Goal: Information Seeking & Learning: Learn about a topic

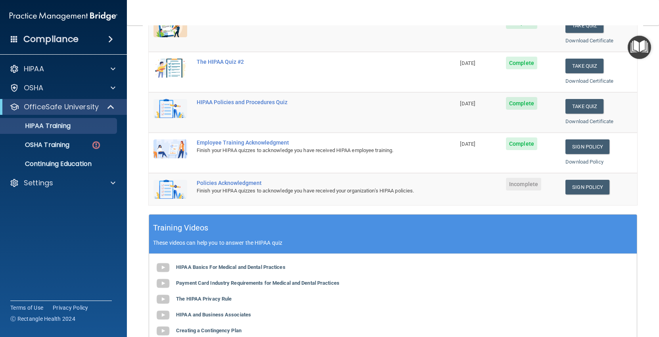
scroll to position [140, 0]
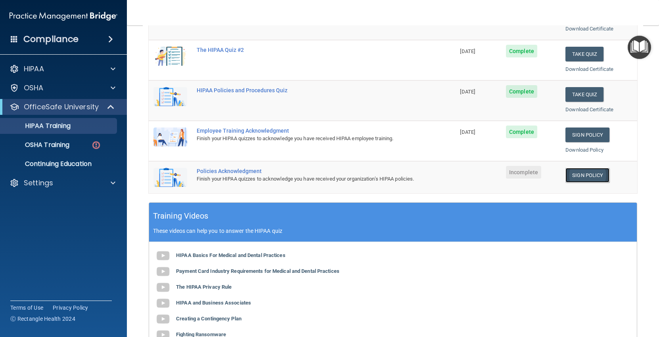
click at [595, 177] on link "Sign Policy" at bounding box center [587, 175] width 44 height 15
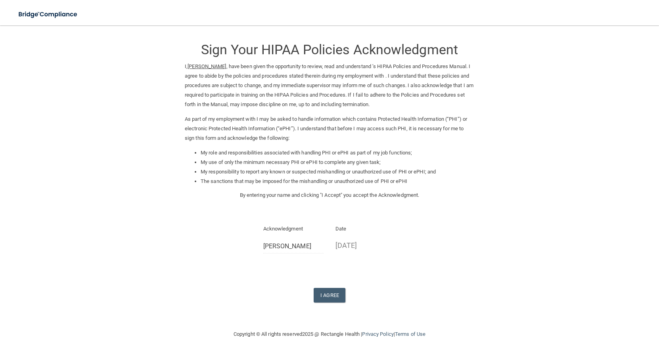
scroll to position [16, 0]
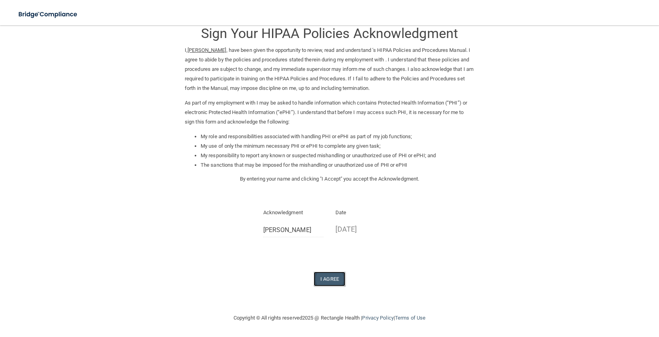
click at [328, 277] on button "I Agree" at bounding box center [329, 279] width 32 height 15
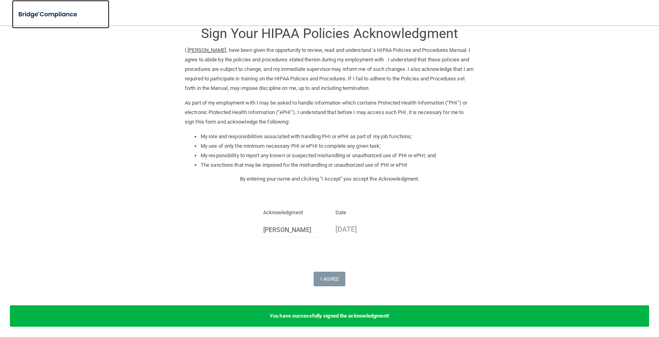
click at [26, 21] on img at bounding box center [48, 14] width 73 height 16
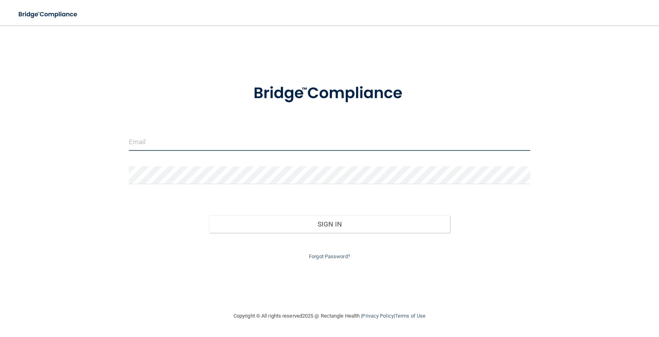
type input "[EMAIL_ADDRESS][DOMAIN_NAME]"
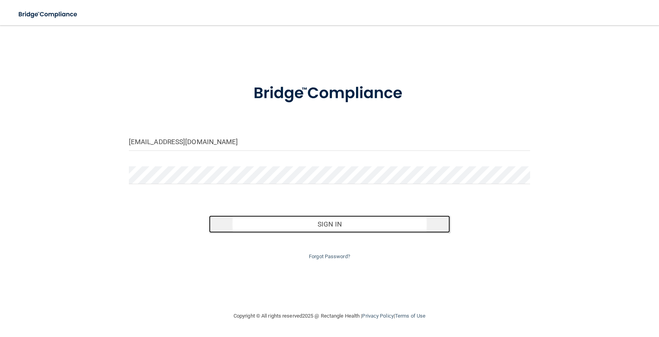
click at [323, 223] on button "Sign In" at bounding box center [329, 224] width 241 height 17
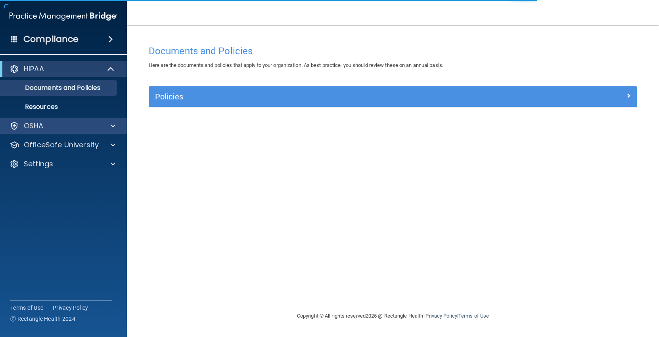
click at [105, 131] on div "OSHA" at bounding box center [63, 126] width 127 height 16
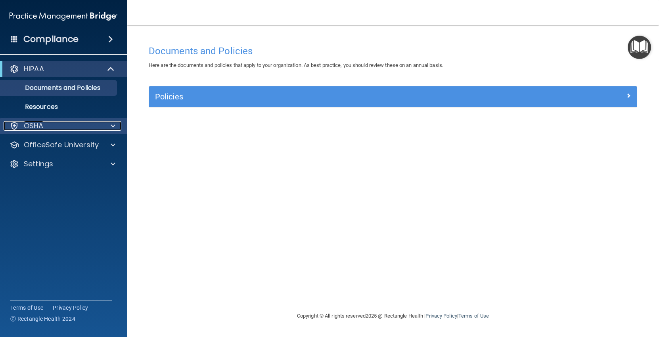
click at [113, 127] on span at bounding box center [113, 126] width 5 height 10
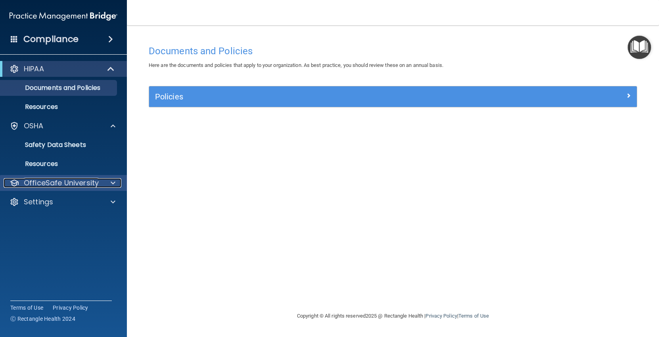
click at [108, 182] on div at bounding box center [112, 183] width 20 height 10
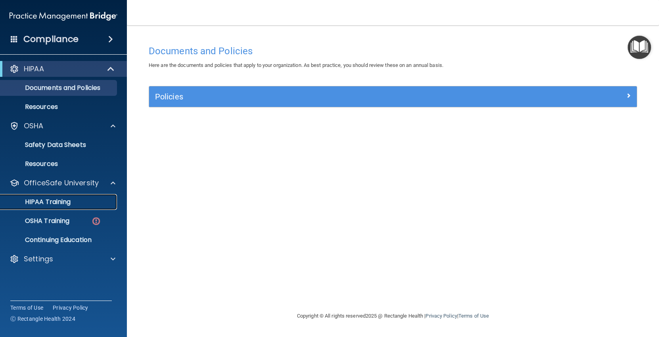
click at [92, 206] on div "HIPAA Training" at bounding box center [59, 202] width 108 height 8
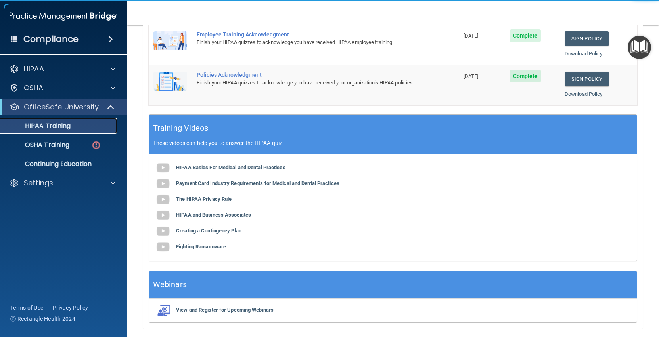
scroll to position [245, 0]
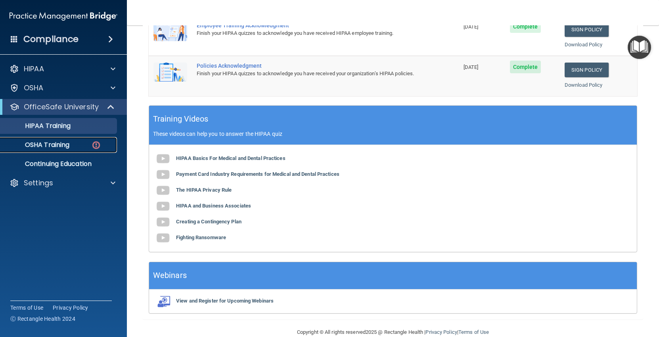
click at [85, 143] on div "OSHA Training" at bounding box center [59, 145] width 108 height 8
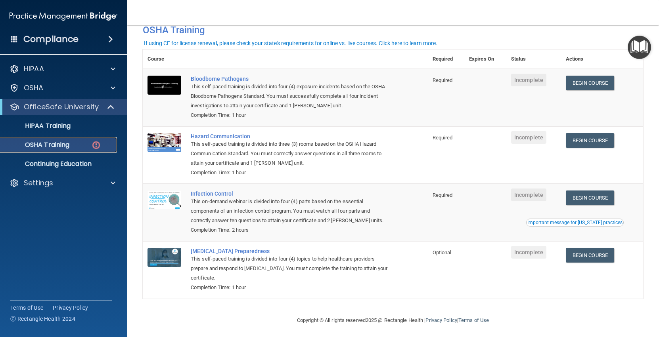
scroll to position [45, 0]
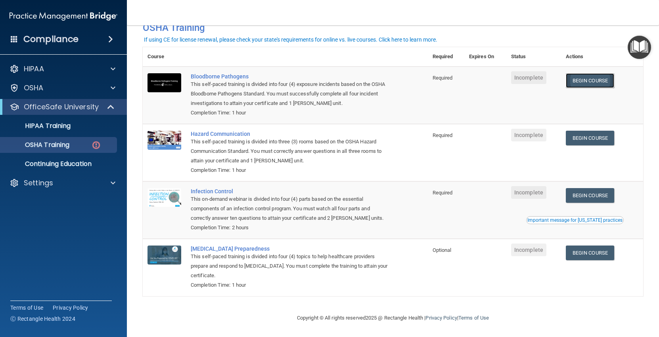
click at [597, 86] on link "Begin Course" at bounding box center [589, 80] width 48 height 15
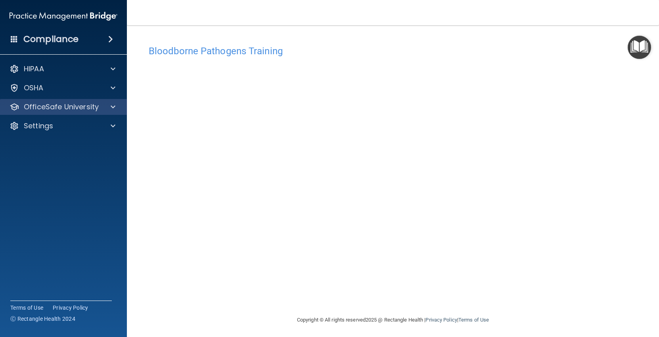
click at [58, 113] on div "OfficeSafe University" at bounding box center [63, 107] width 127 height 16
click at [96, 107] on p "OfficeSafe University" at bounding box center [61, 107] width 75 height 10
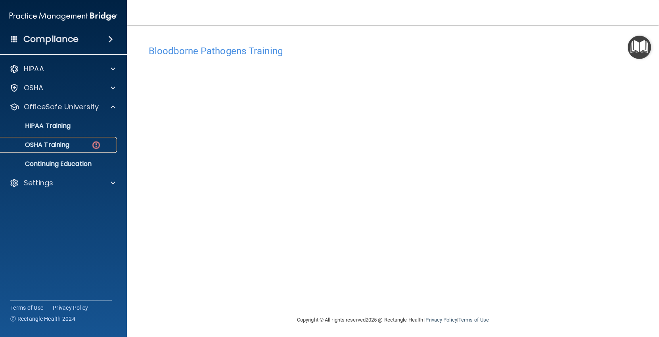
click at [87, 143] on div "OSHA Training" at bounding box center [59, 145] width 108 height 8
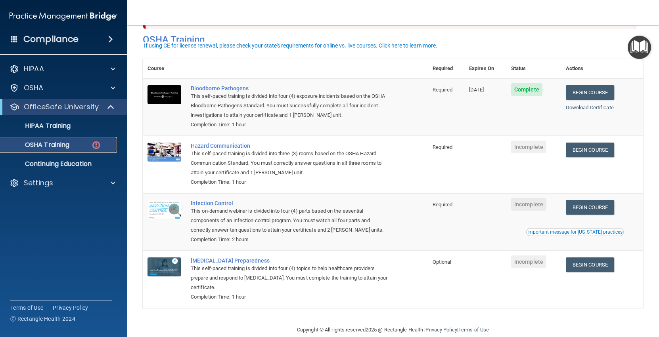
scroll to position [45, 0]
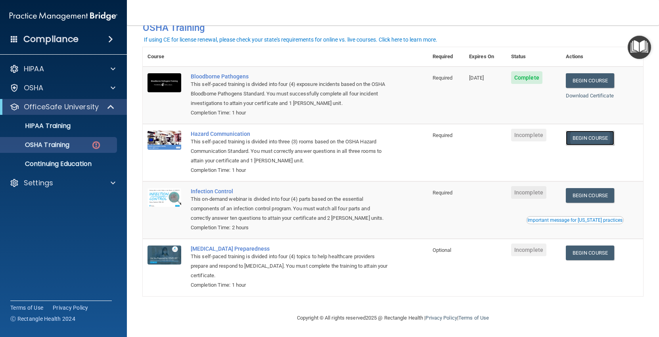
click at [598, 143] on link "Begin Course" at bounding box center [589, 138] width 48 height 15
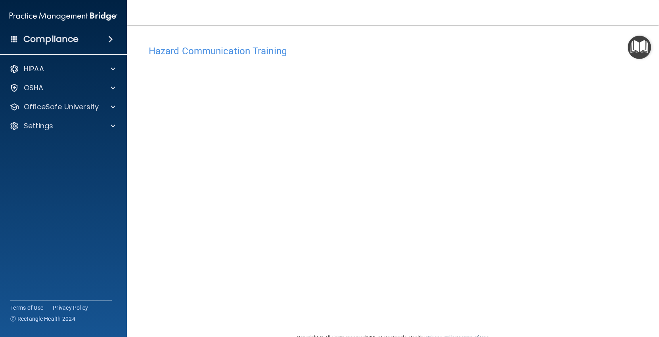
scroll to position [20, 0]
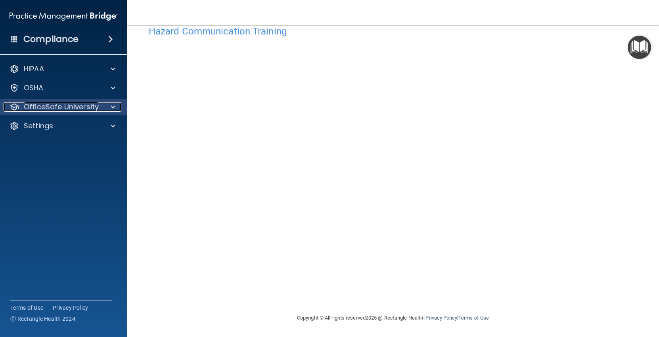
click at [113, 107] on span at bounding box center [113, 107] width 5 height 10
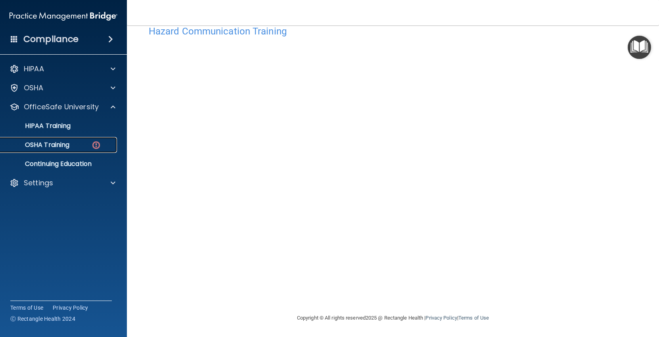
click at [90, 144] on div "OSHA Training" at bounding box center [59, 145] width 108 height 8
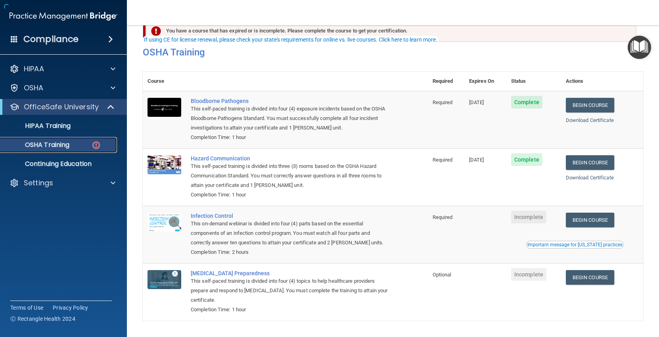
scroll to position [45, 0]
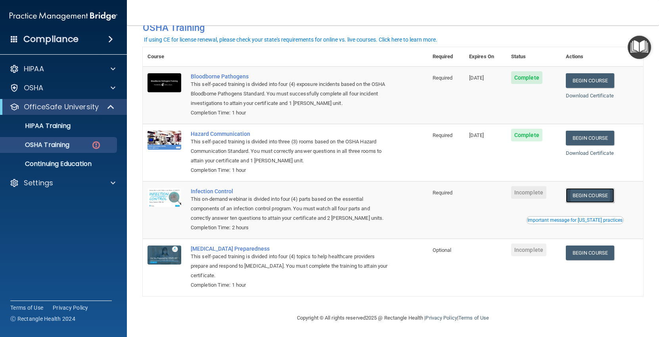
click at [599, 198] on link "Begin Course" at bounding box center [589, 195] width 48 height 15
click at [69, 142] on p "OSHA Training" at bounding box center [37, 145] width 64 height 8
click at [42, 42] on h4 "Compliance" at bounding box center [50, 39] width 55 height 11
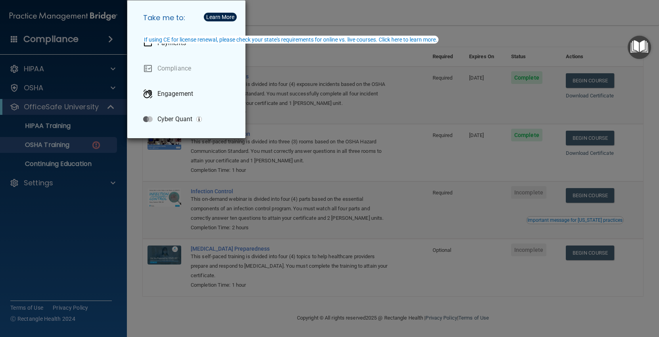
click at [112, 21] on div "Take me to: Payments Compliance Engagement Cyber Quant" at bounding box center [329, 168] width 659 height 337
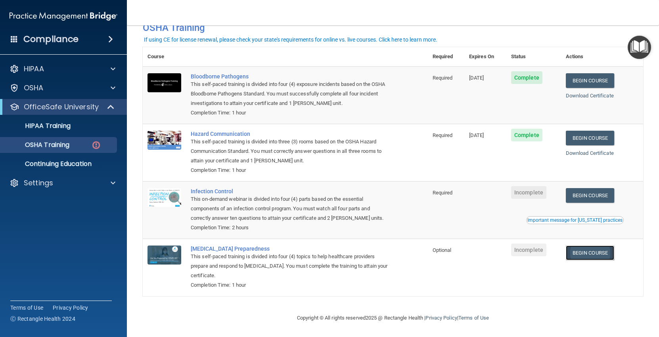
click at [580, 256] on link "Begin Course" at bounding box center [589, 253] width 48 height 15
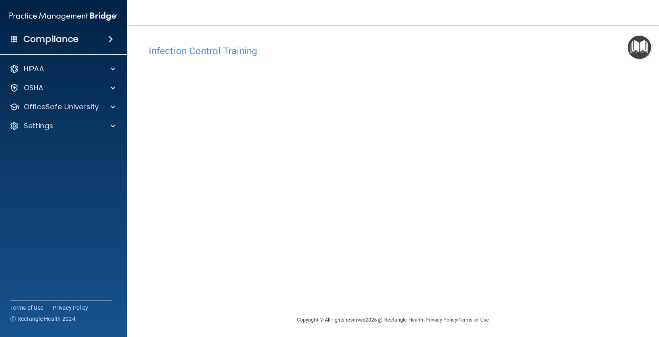
scroll to position [2, 0]
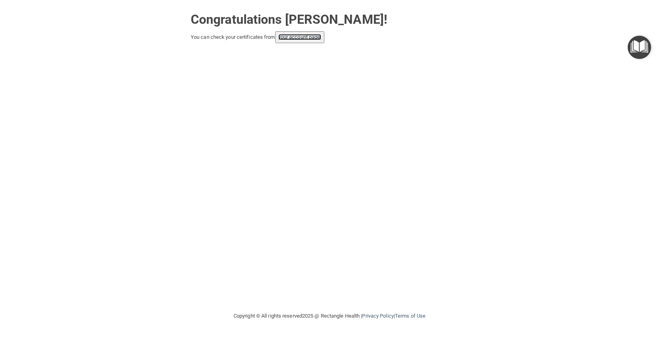
click at [305, 36] on link "your account page!" at bounding box center [299, 37] width 43 height 6
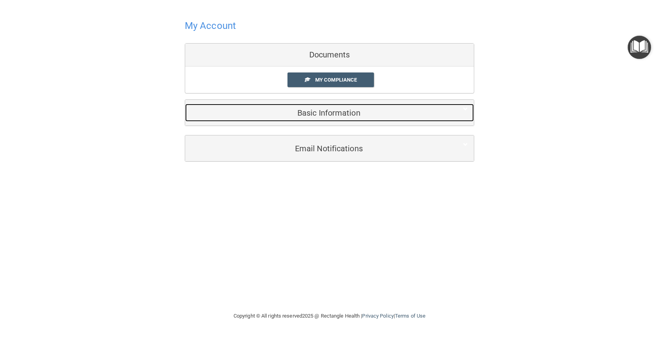
click at [329, 116] on h5 "Basic Information" at bounding box center [317, 113] width 252 height 9
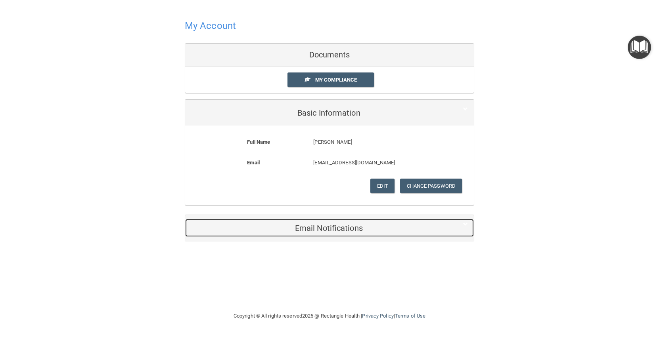
click at [321, 220] on div "Email Notifications" at bounding box center [317, 228] width 264 height 18
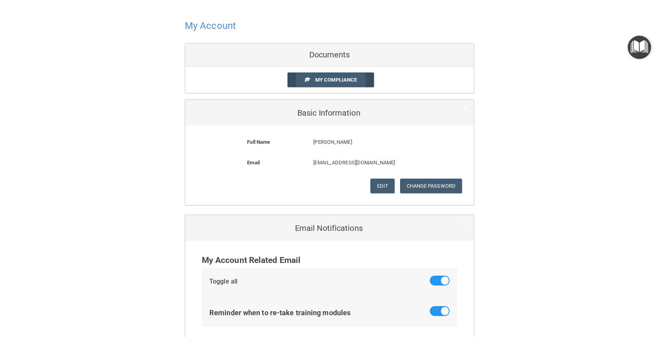
click at [346, 79] on span "My Compliance" at bounding box center [336, 80] width 42 height 6
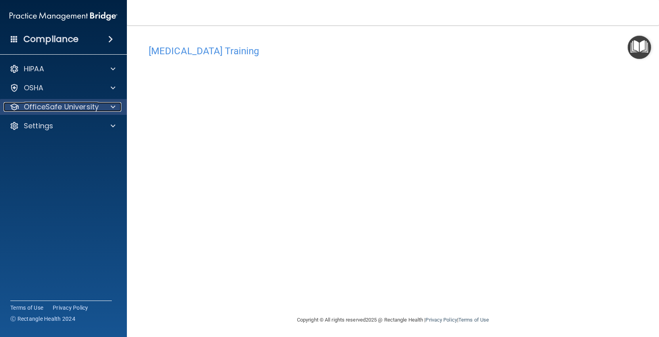
click at [115, 103] on div at bounding box center [112, 107] width 20 height 10
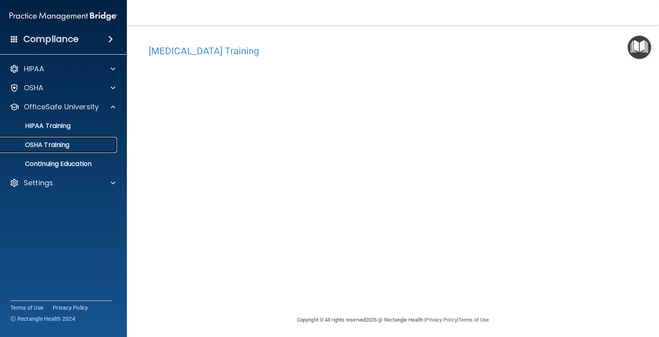
click at [101, 143] on div "OSHA Training" at bounding box center [59, 145] width 108 height 8
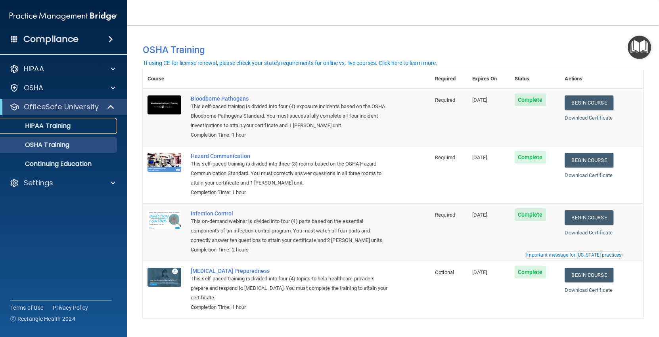
click at [82, 133] on link "HIPAA Training" at bounding box center [54, 126] width 125 height 16
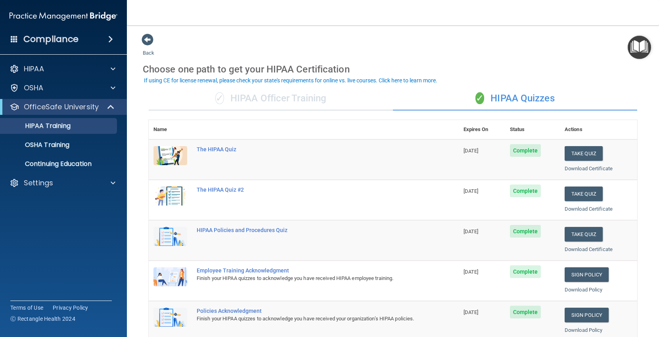
click at [252, 97] on div "✓ HIPAA Officer Training" at bounding box center [271, 99] width 244 height 24
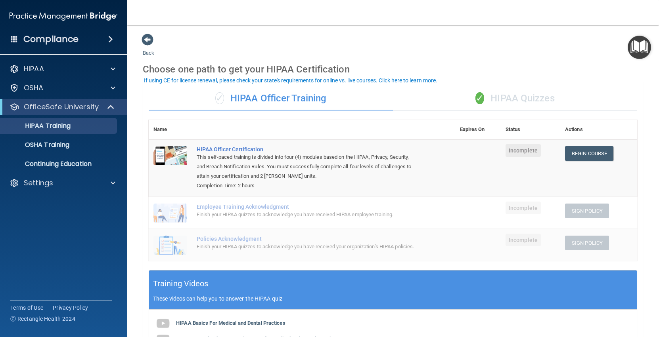
click at [493, 100] on div "✓ HIPAA Quizzes" at bounding box center [515, 99] width 244 height 24
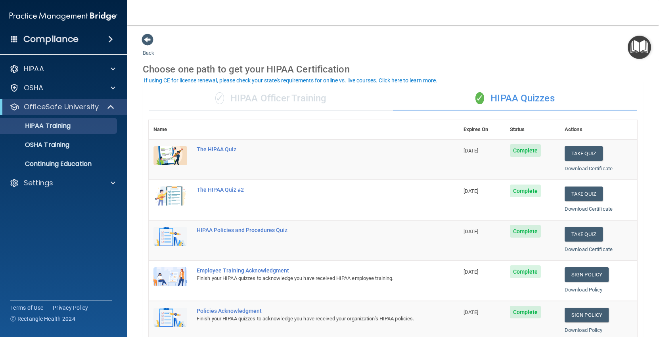
click at [332, 98] on div "✓ HIPAA Officer Training" at bounding box center [271, 99] width 244 height 24
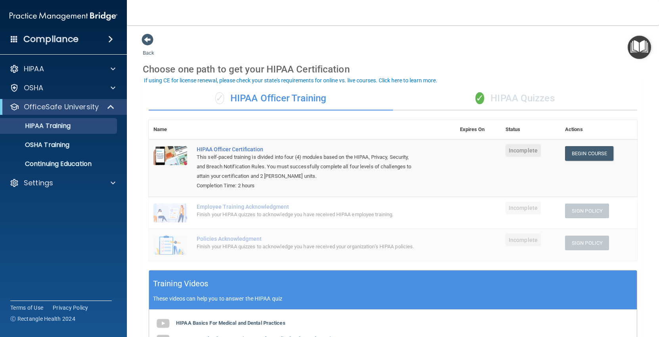
click at [457, 97] on div "✓ HIPAA Quizzes" at bounding box center [515, 99] width 244 height 24
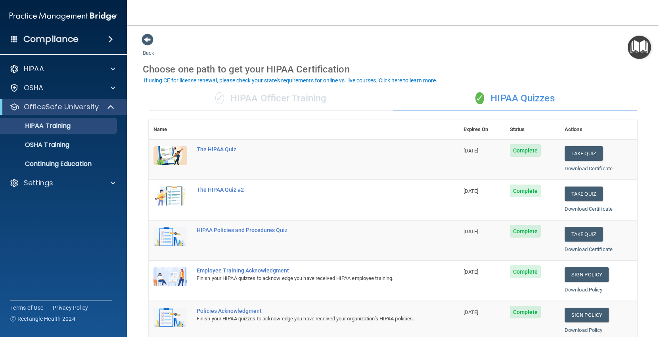
click at [366, 93] on div "✓ HIPAA Officer Training" at bounding box center [271, 99] width 244 height 24
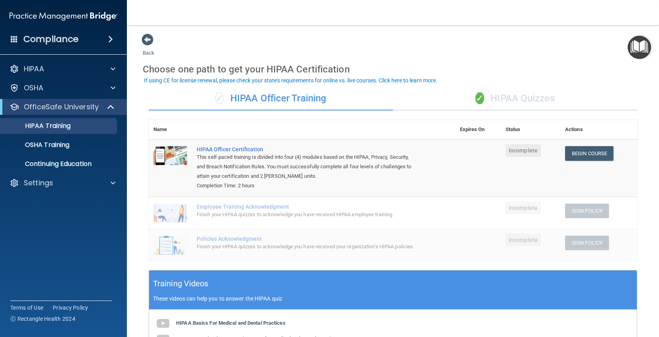
click at [472, 102] on div "✓ HIPAA Quizzes" at bounding box center [515, 99] width 244 height 24
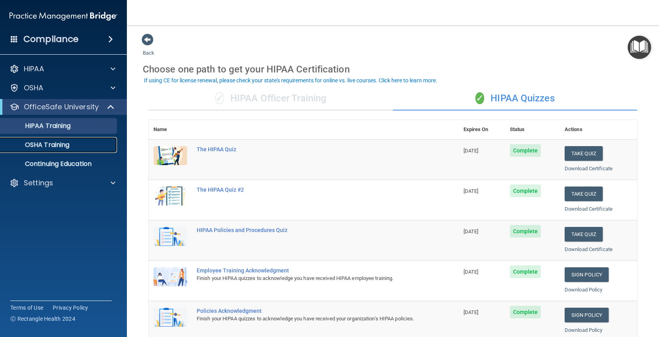
click at [80, 144] on div "OSHA Training" at bounding box center [59, 145] width 108 height 8
